Goal: Task Accomplishment & Management: Manage account settings

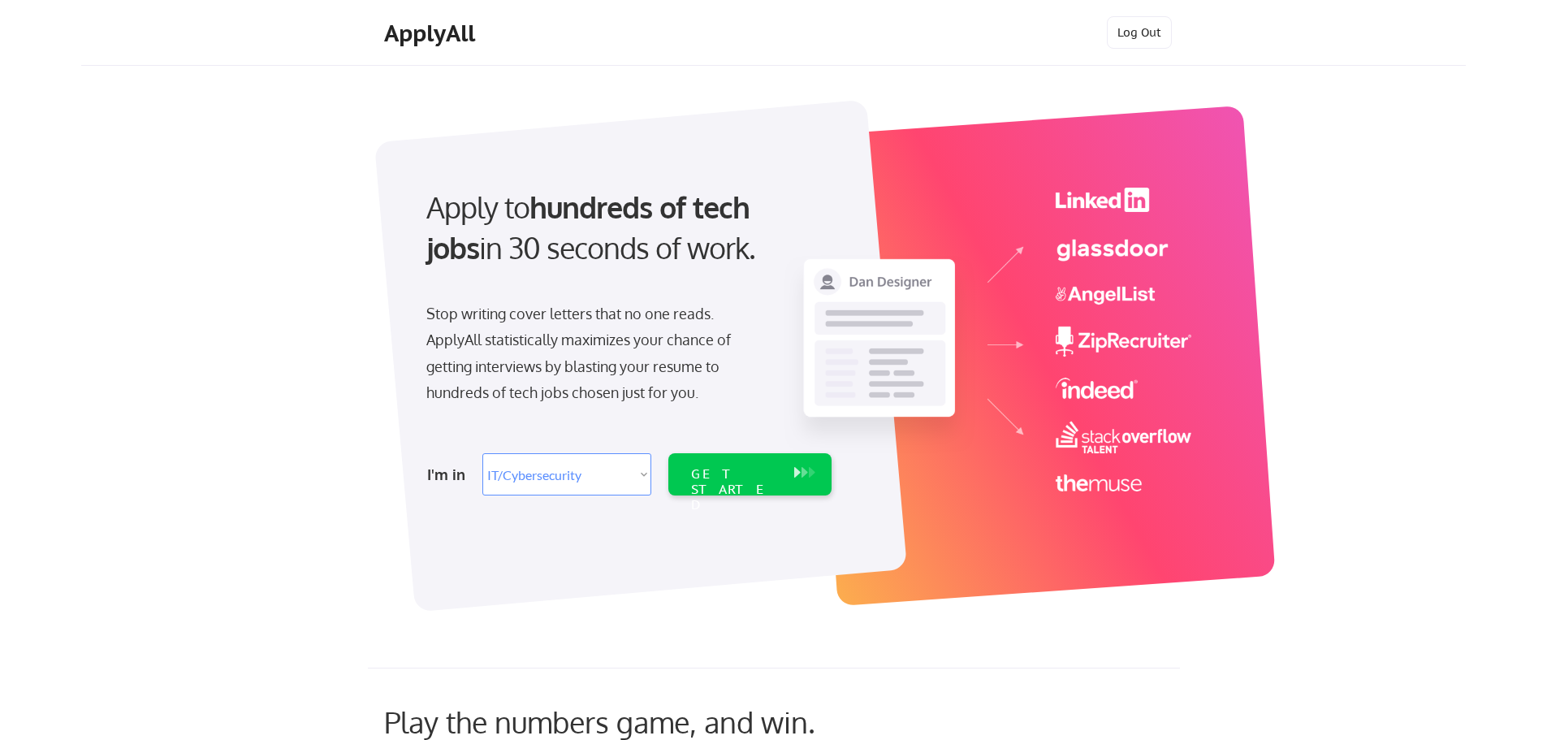
select select ""it_security""
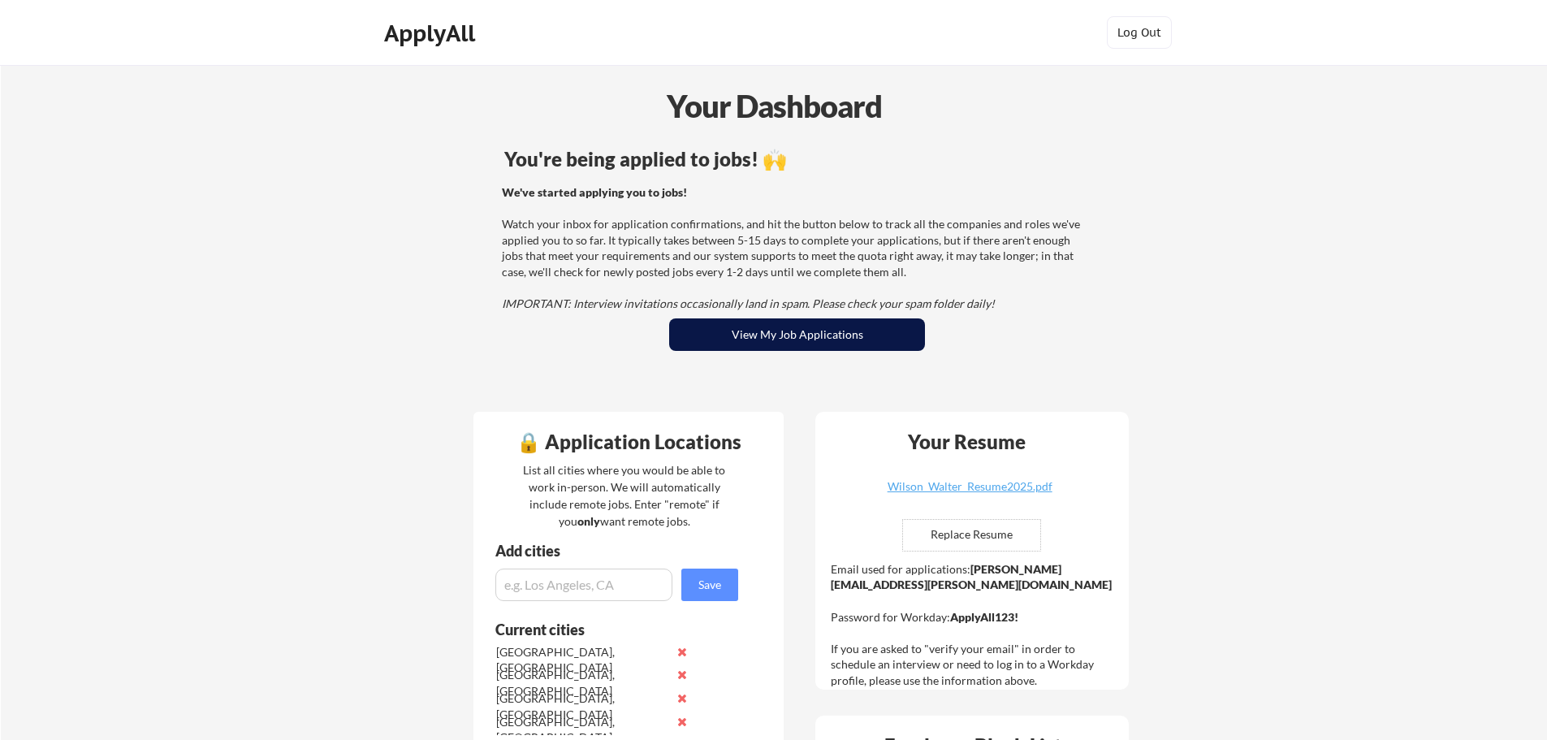
click at [787, 330] on button "View My Job Applications" at bounding box center [797, 334] width 256 height 32
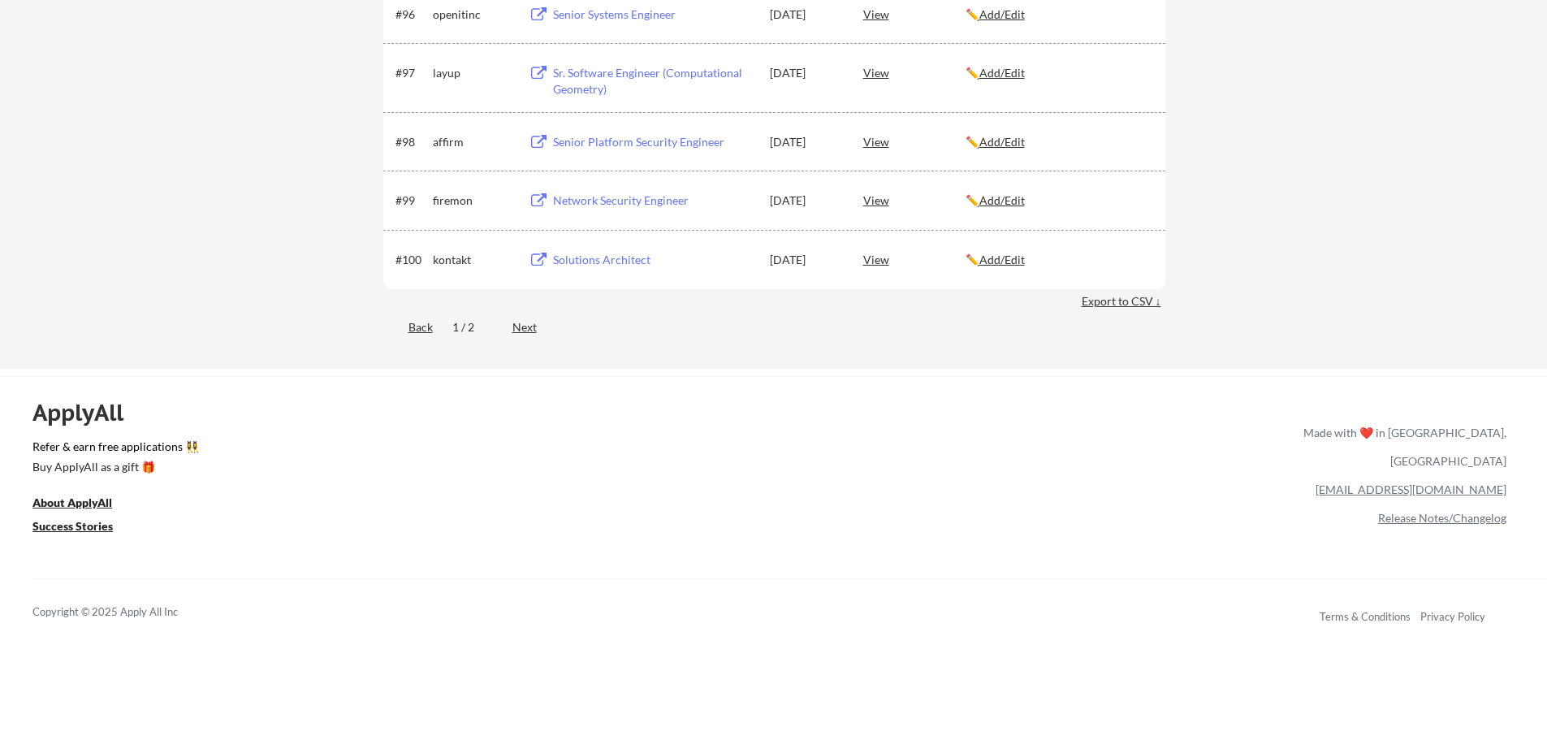
scroll to position [6464, 0]
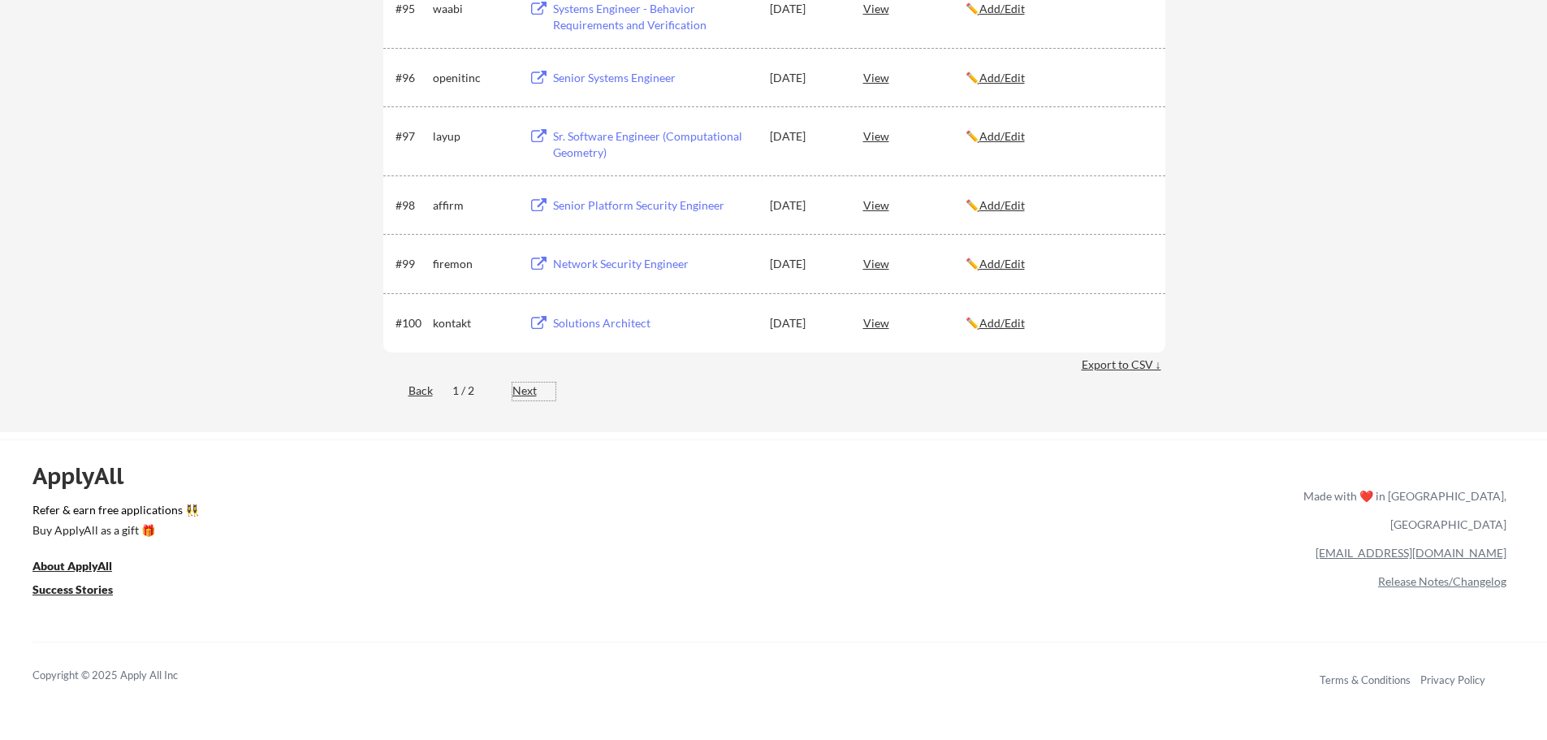
click at [527, 390] on div "Next" at bounding box center [533, 390] width 43 height 16
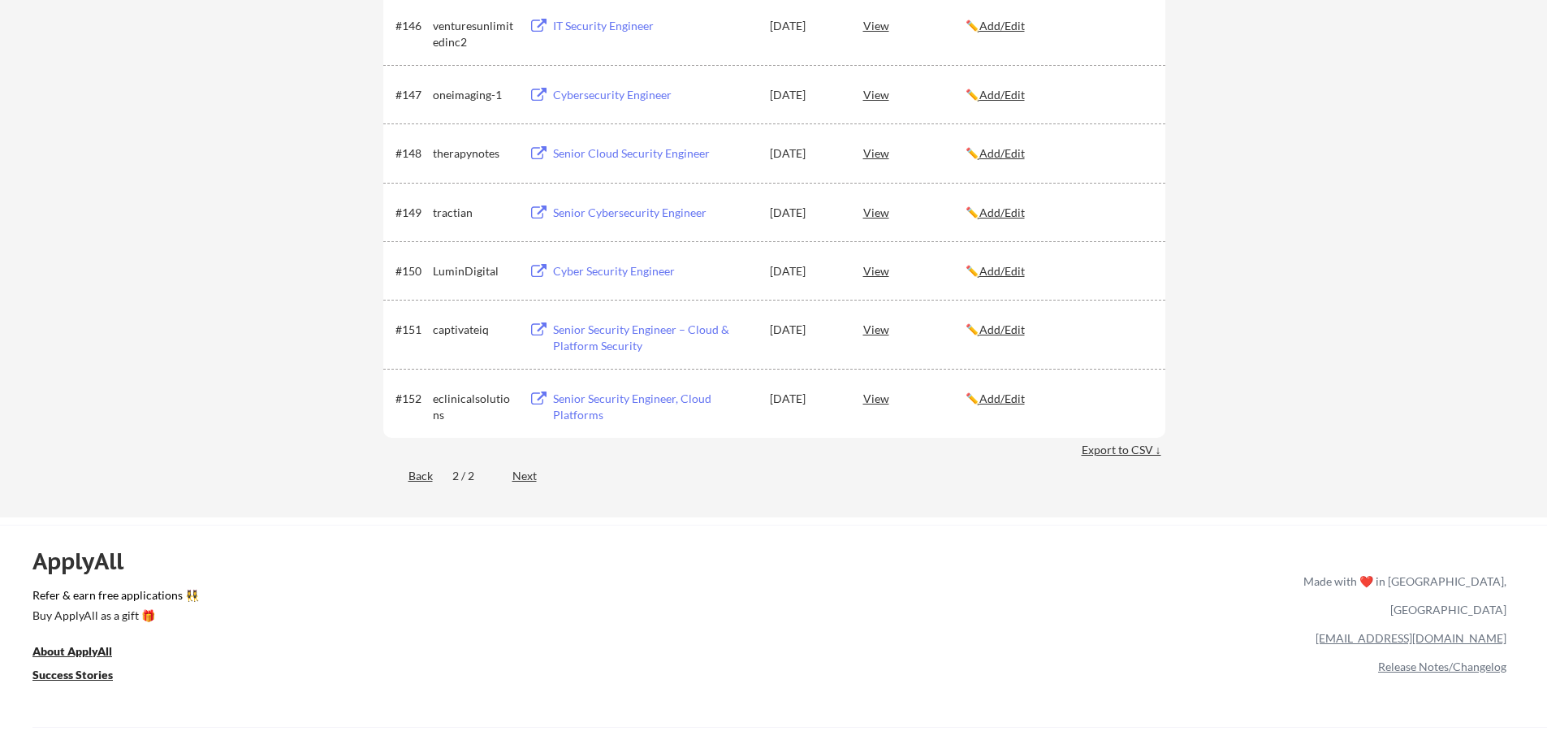
scroll to position [3037, 0]
